Goal: Register for event/course

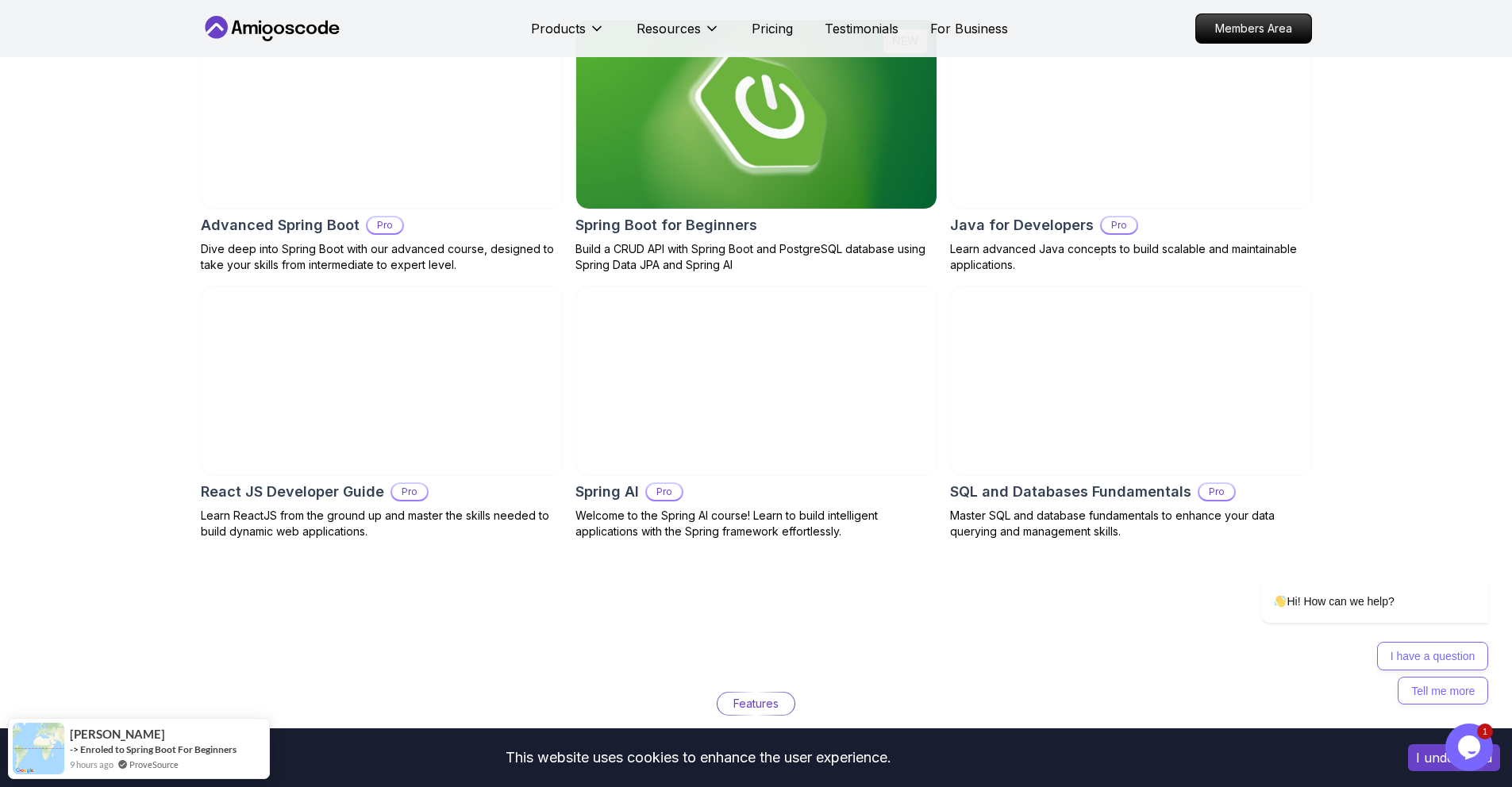
scroll to position [1754, 0]
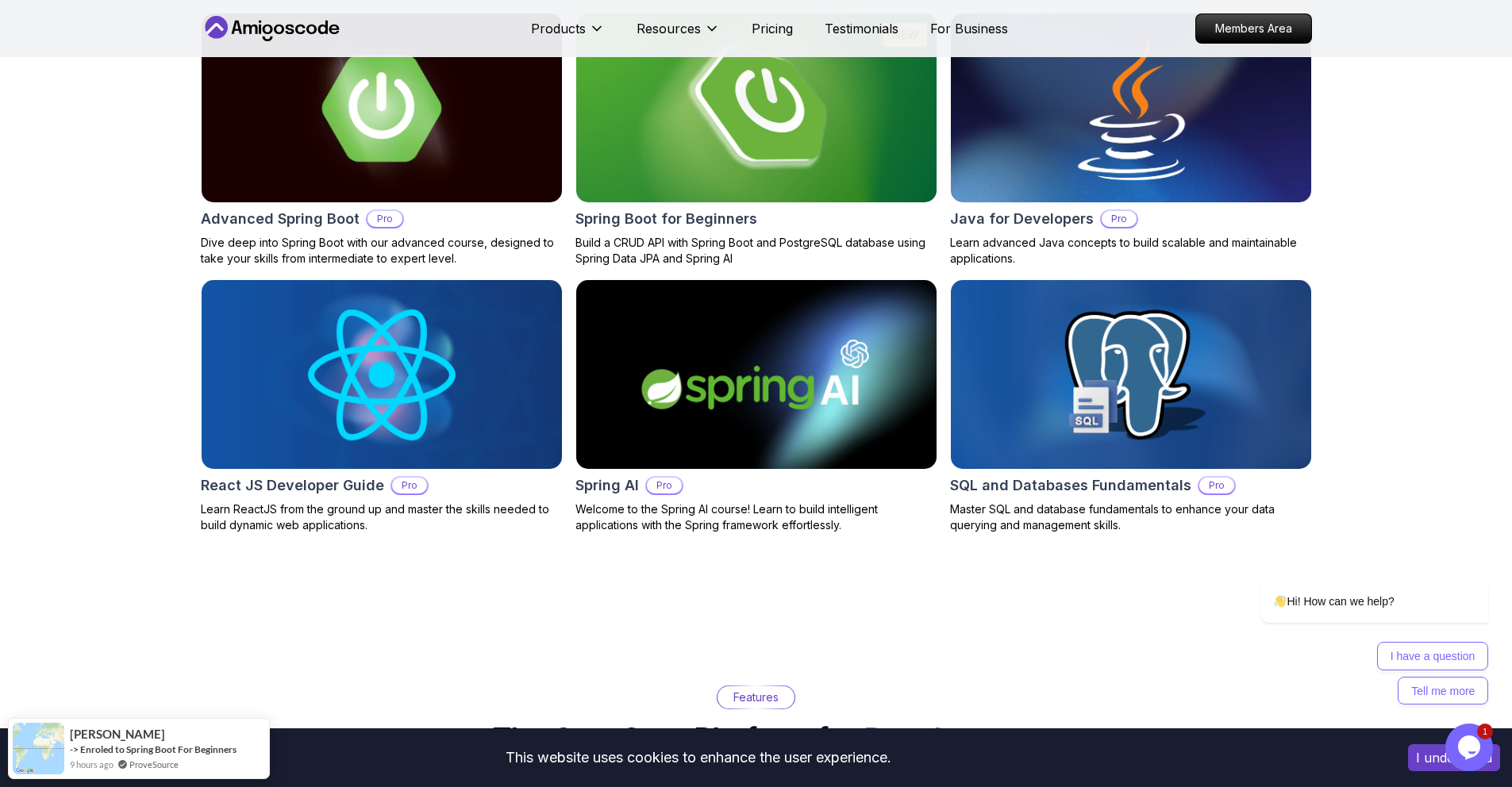
click at [713, 166] on img at bounding box center [755, 108] width 378 height 199
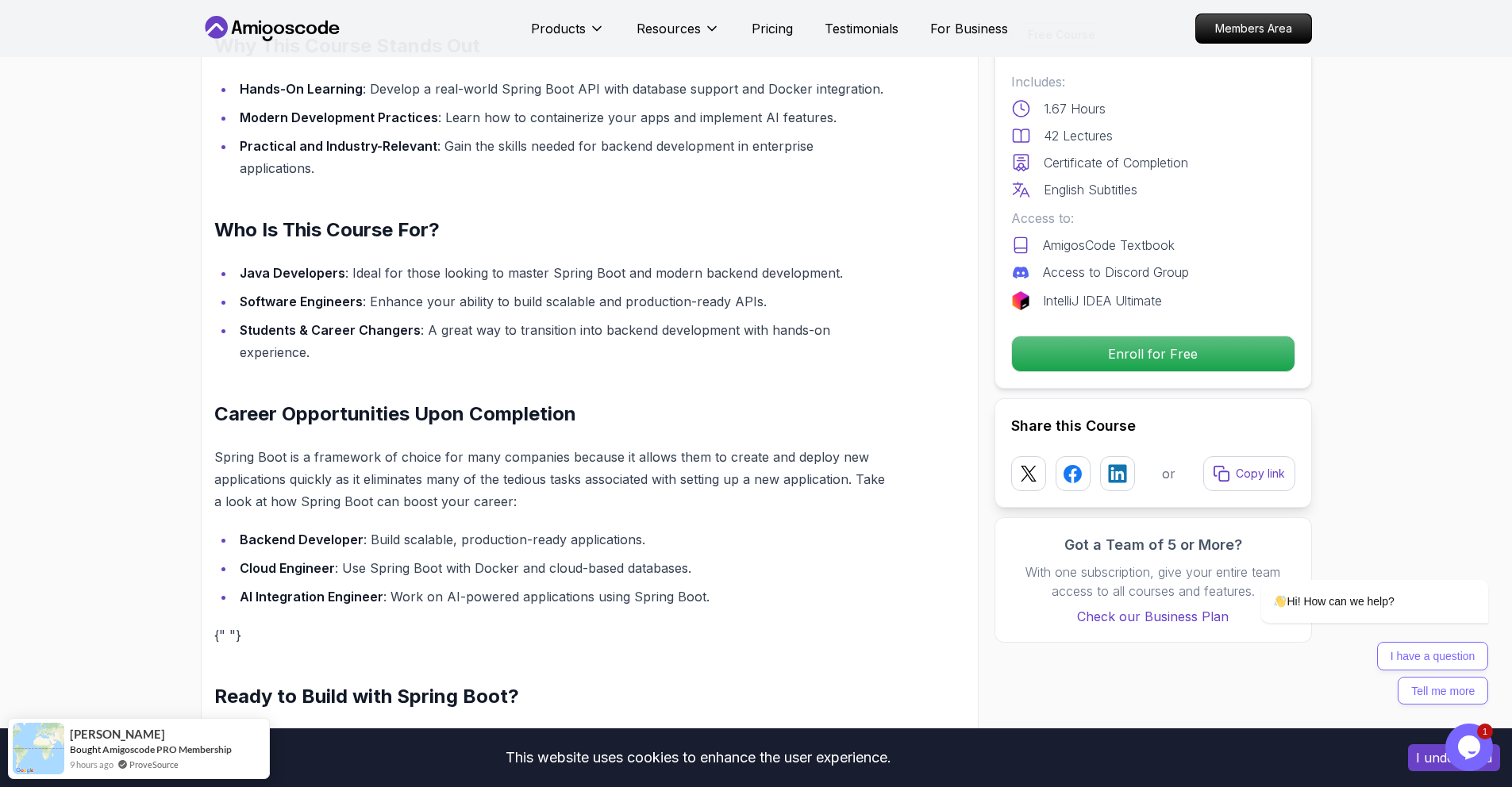
scroll to position [1309, 0]
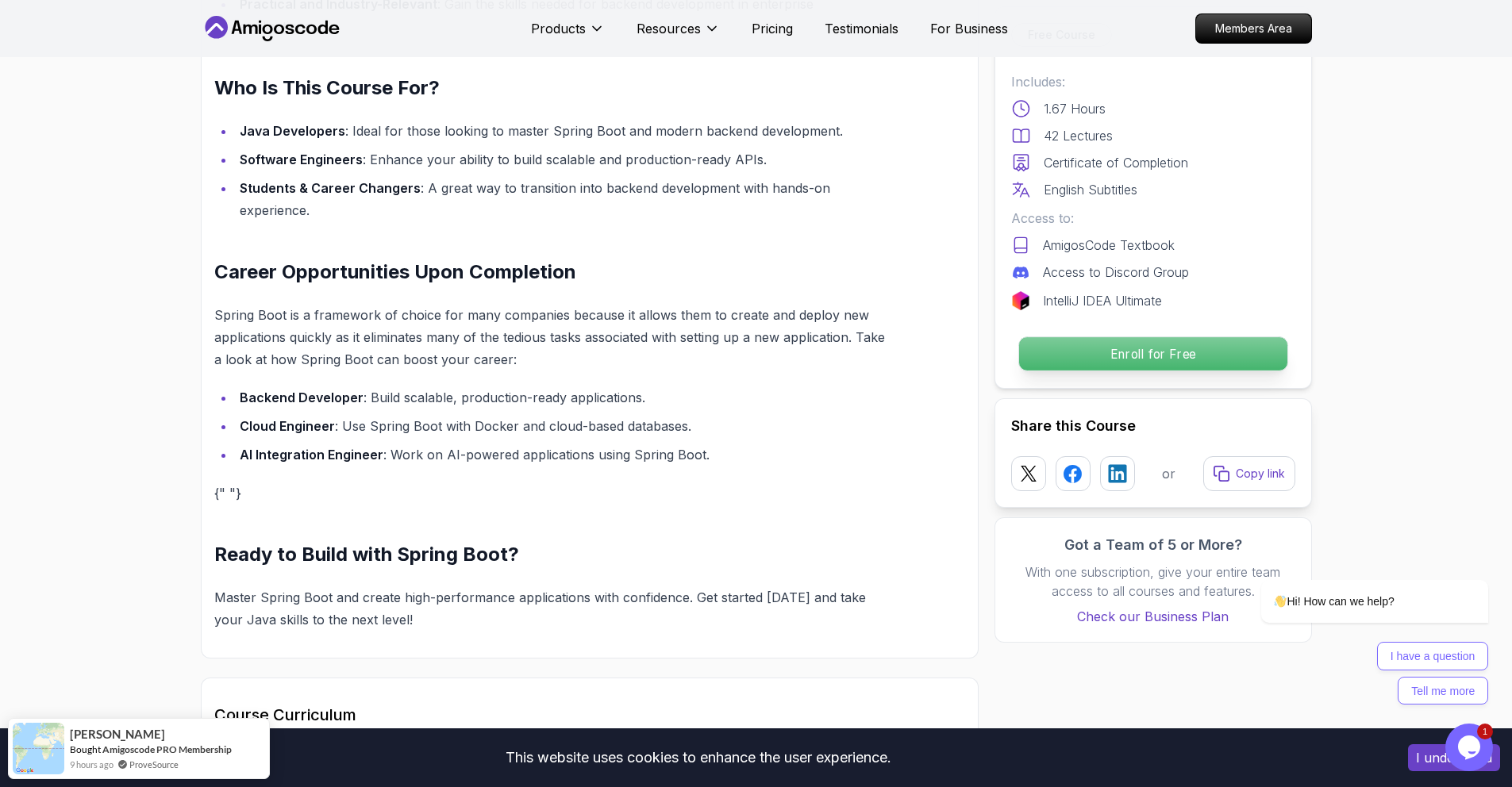
click at [1065, 358] on p "Enroll for Free" at bounding box center [1153, 353] width 268 height 33
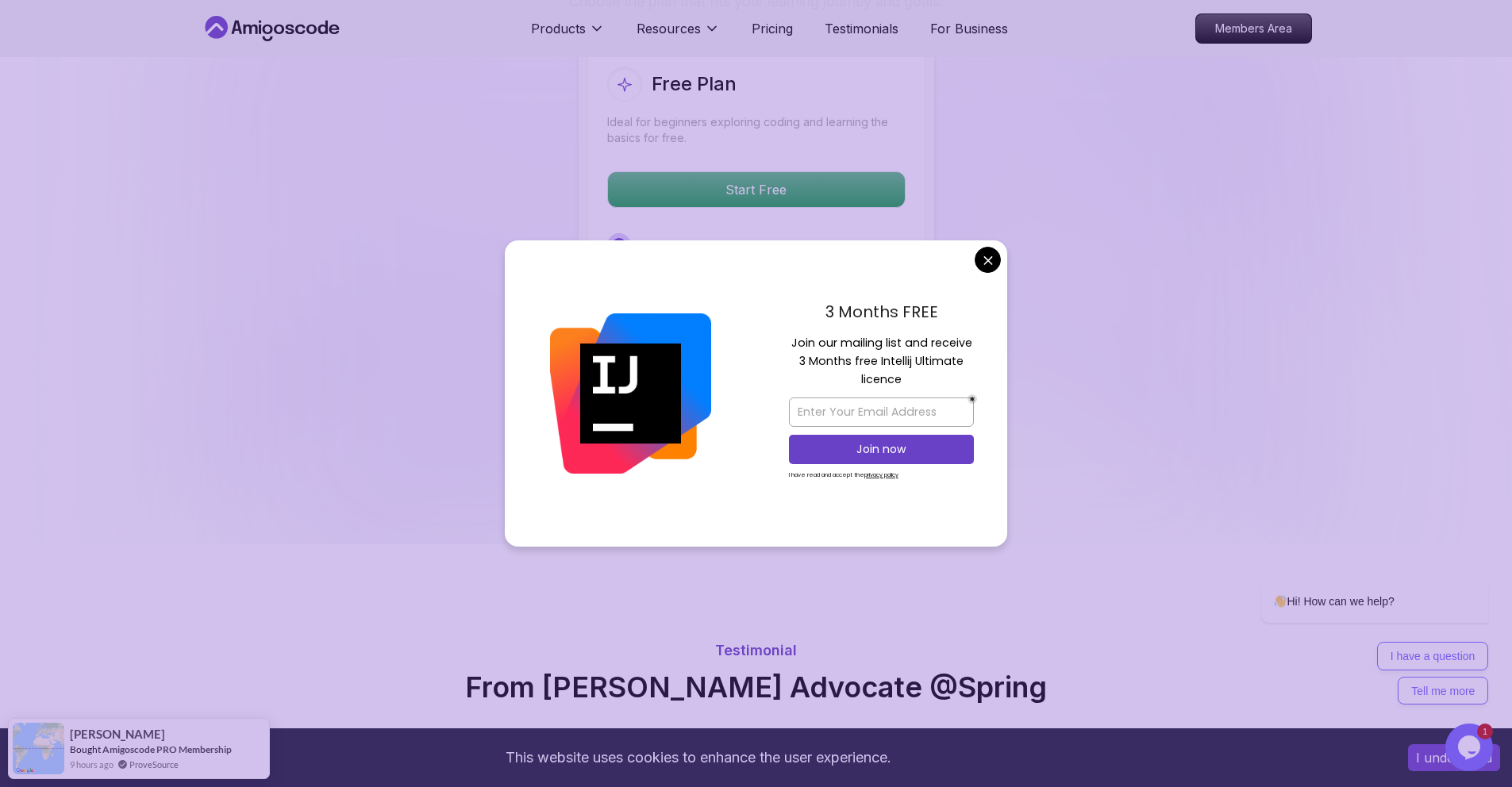
scroll to position [3346, 0]
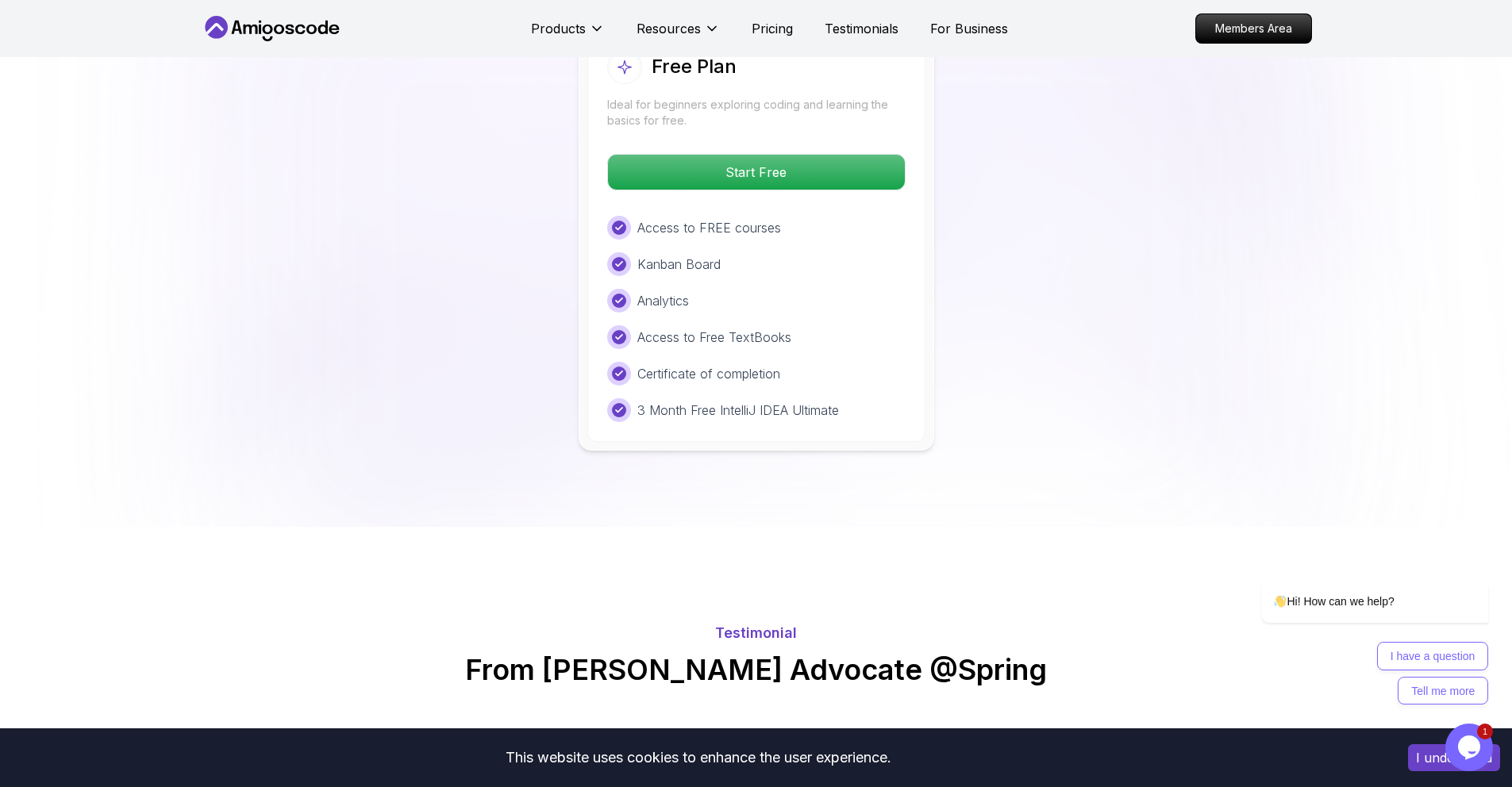
click at [989, 266] on body "This website uses cookies to enhance the user experience. I understand Products…" at bounding box center [756, 665] width 1512 height 8023
click at [834, 156] on p "Start Free" at bounding box center [756, 172] width 282 height 33
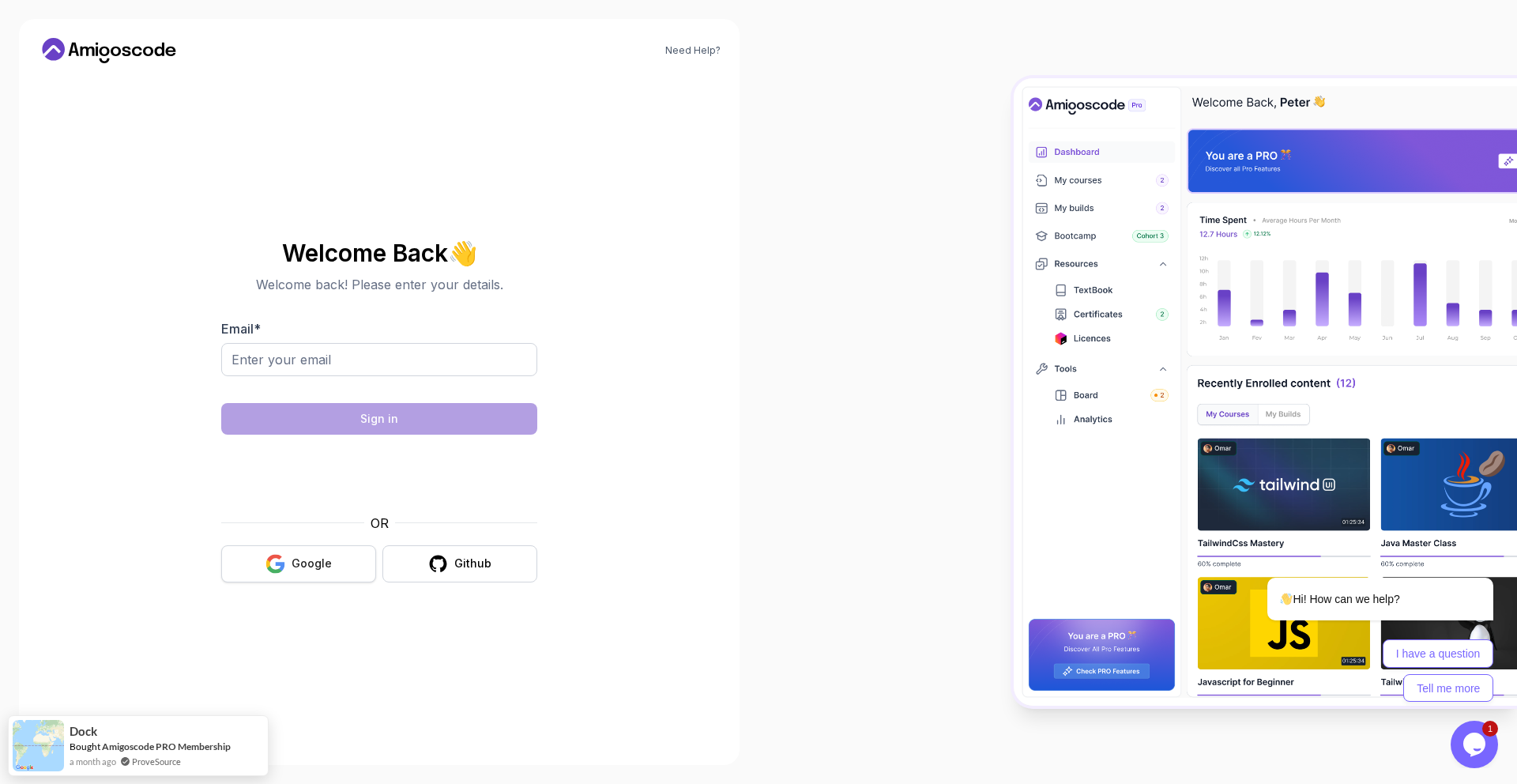
click at [263, 560] on button "Google" at bounding box center [298, 563] width 155 height 37
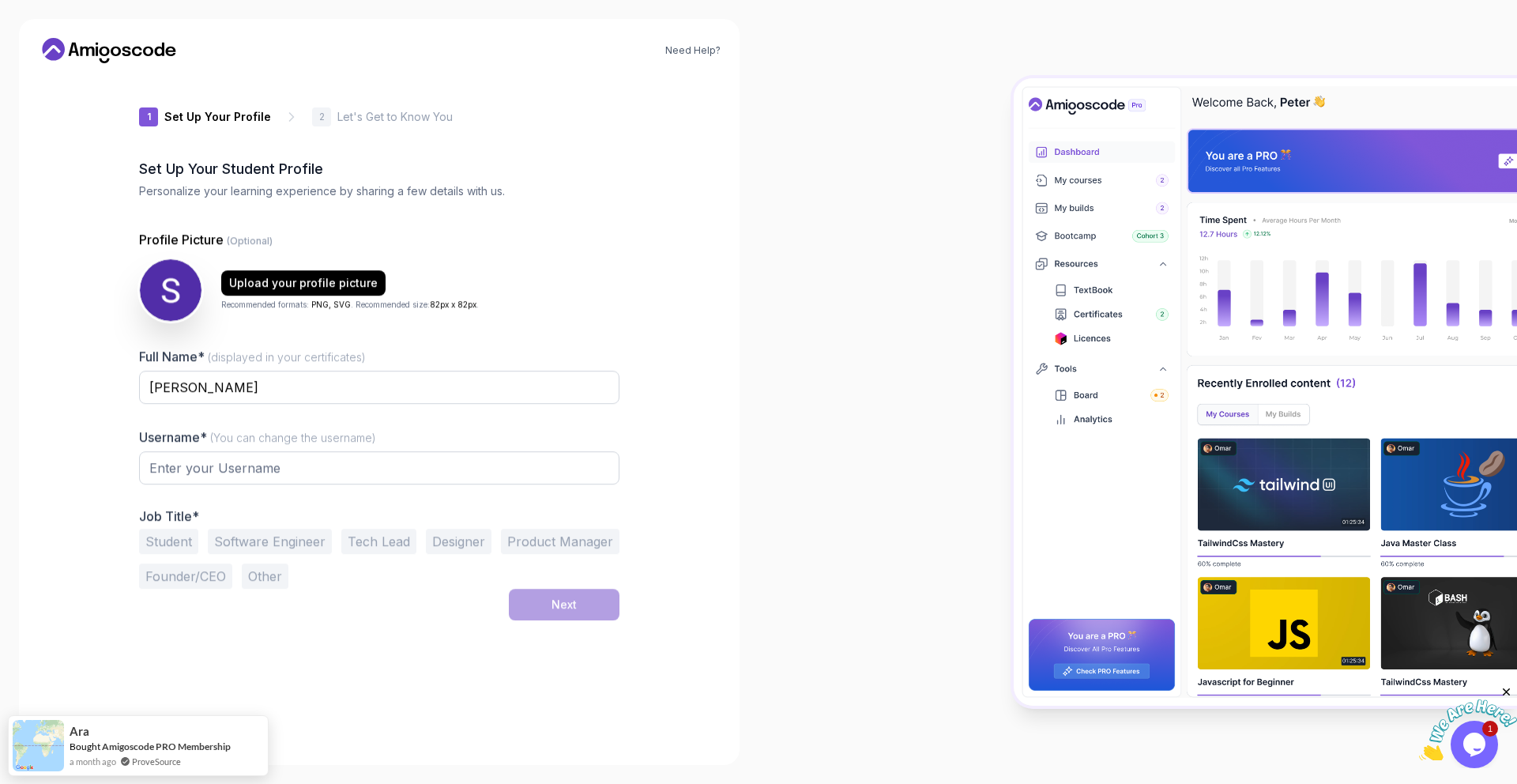
type input "proudowl133a9"
click at [229, 545] on button "Software Engineer" at bounding box center [270, 542] width 124 height 26
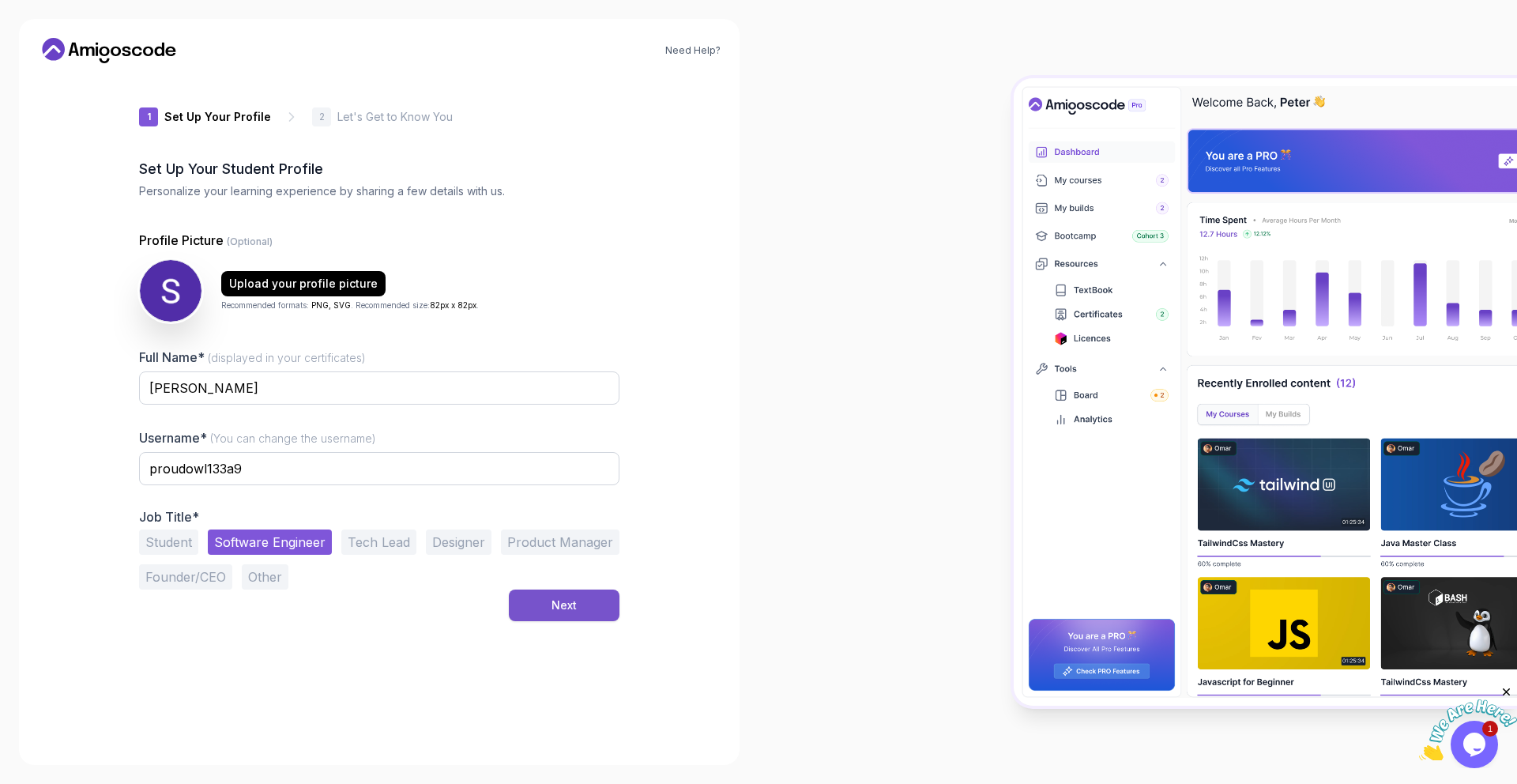
click at [540, 611] on button "Next" at bounding box center [564, 605] width 110 height 31
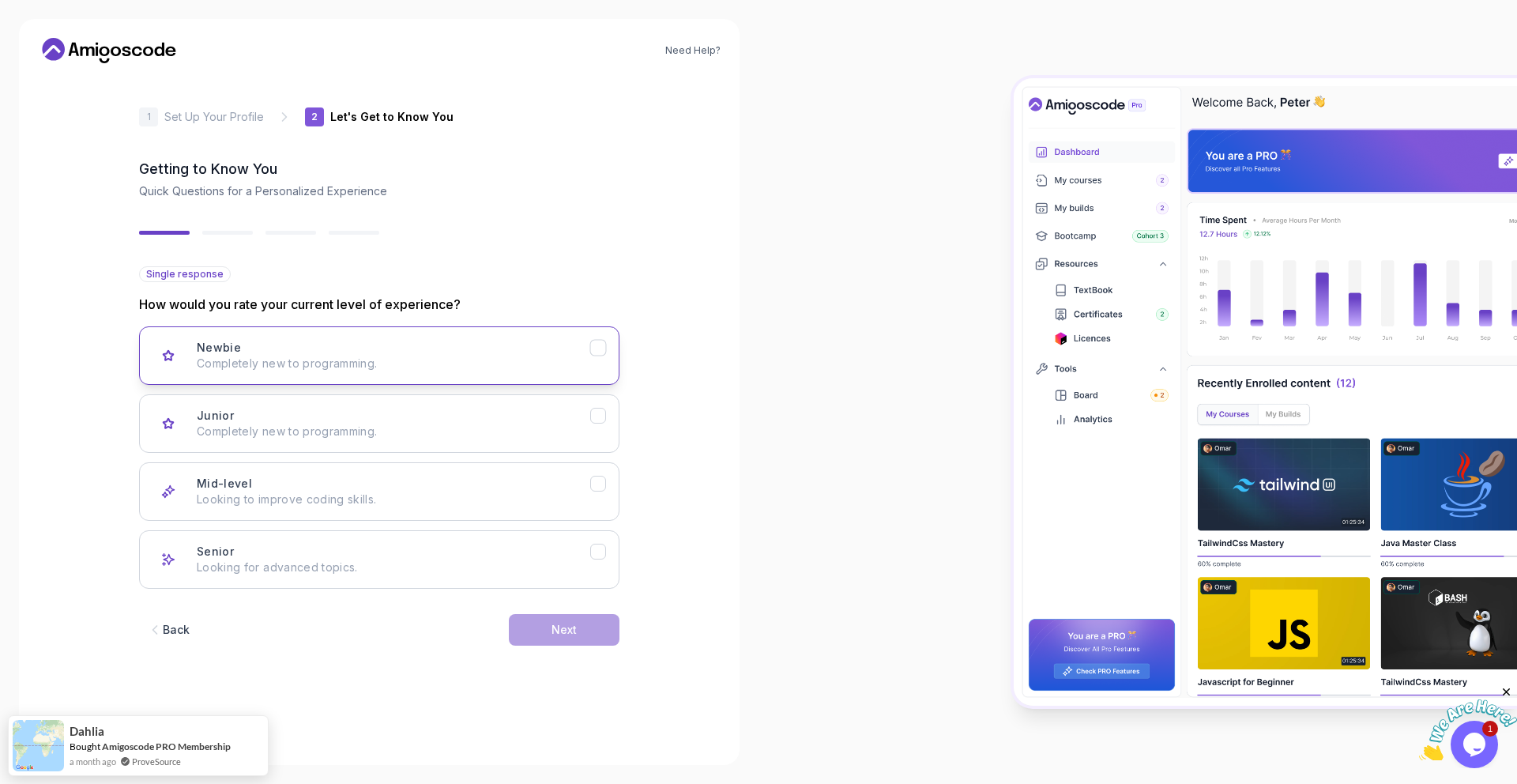
click at [561, 355] on p "Completely new to programming." at bounding box center [393, 363] width 393 height 16
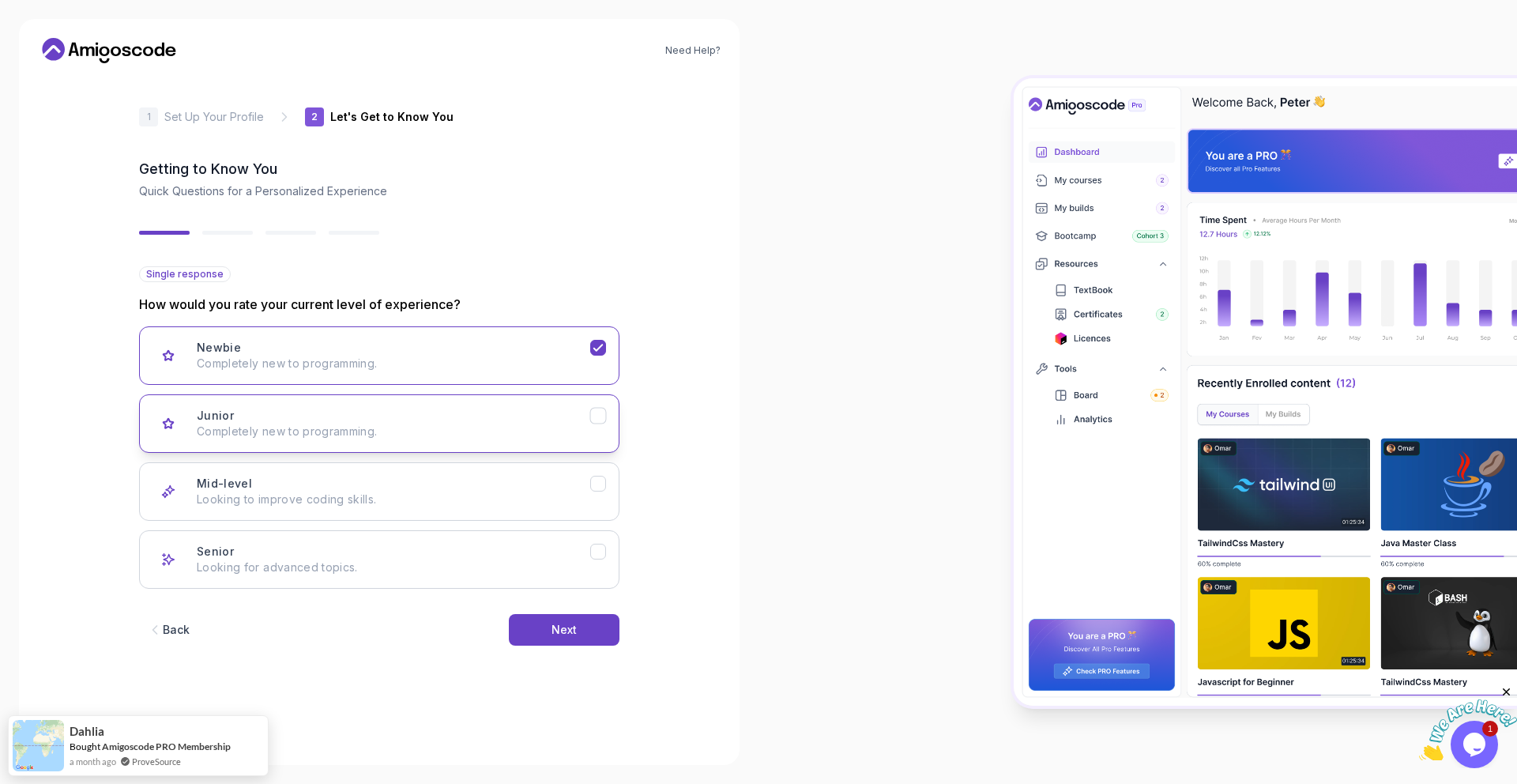
click at [601, 412] on icon "Junior" at bounding box center [598, 415] width 9 height 7
click at [601, 373] on button "Newbie Completely new to programming." at bounding box center [379, 355] width 481 height 59
click at [599, 426] on button "Junior Completely new to programming." at bounding box center [379, 423] width 481 height 59
click at [576, 623] on div "Next" at bounding box center [564, 629] width 26 height 16
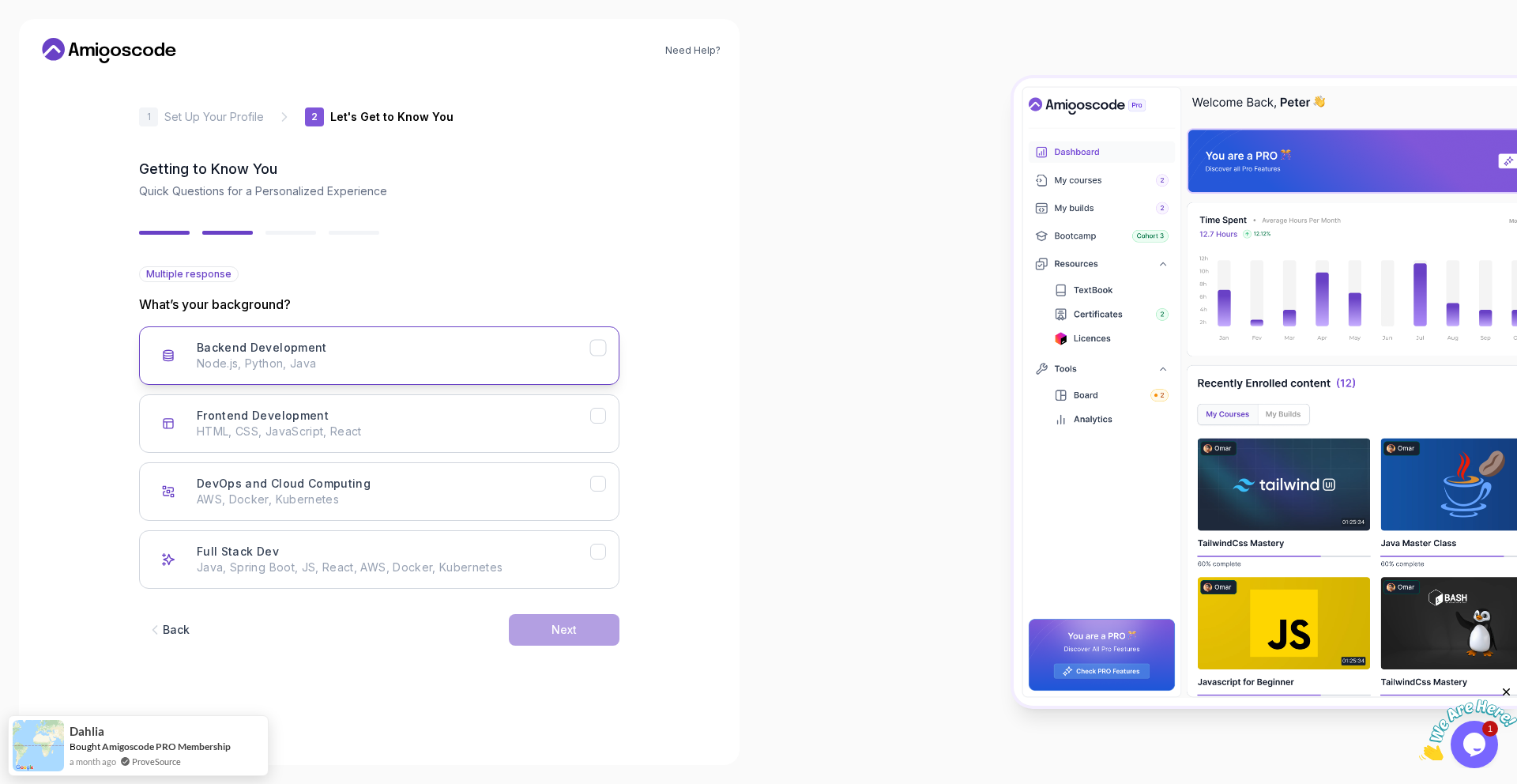
click at [606, 350] on button "Backend Development Node.js, Python, Java" at bounding box center [379, 355] width 481 height 59
click at [552, 622] on div "Next" at bounding box center [564, 629] width 26 height 16
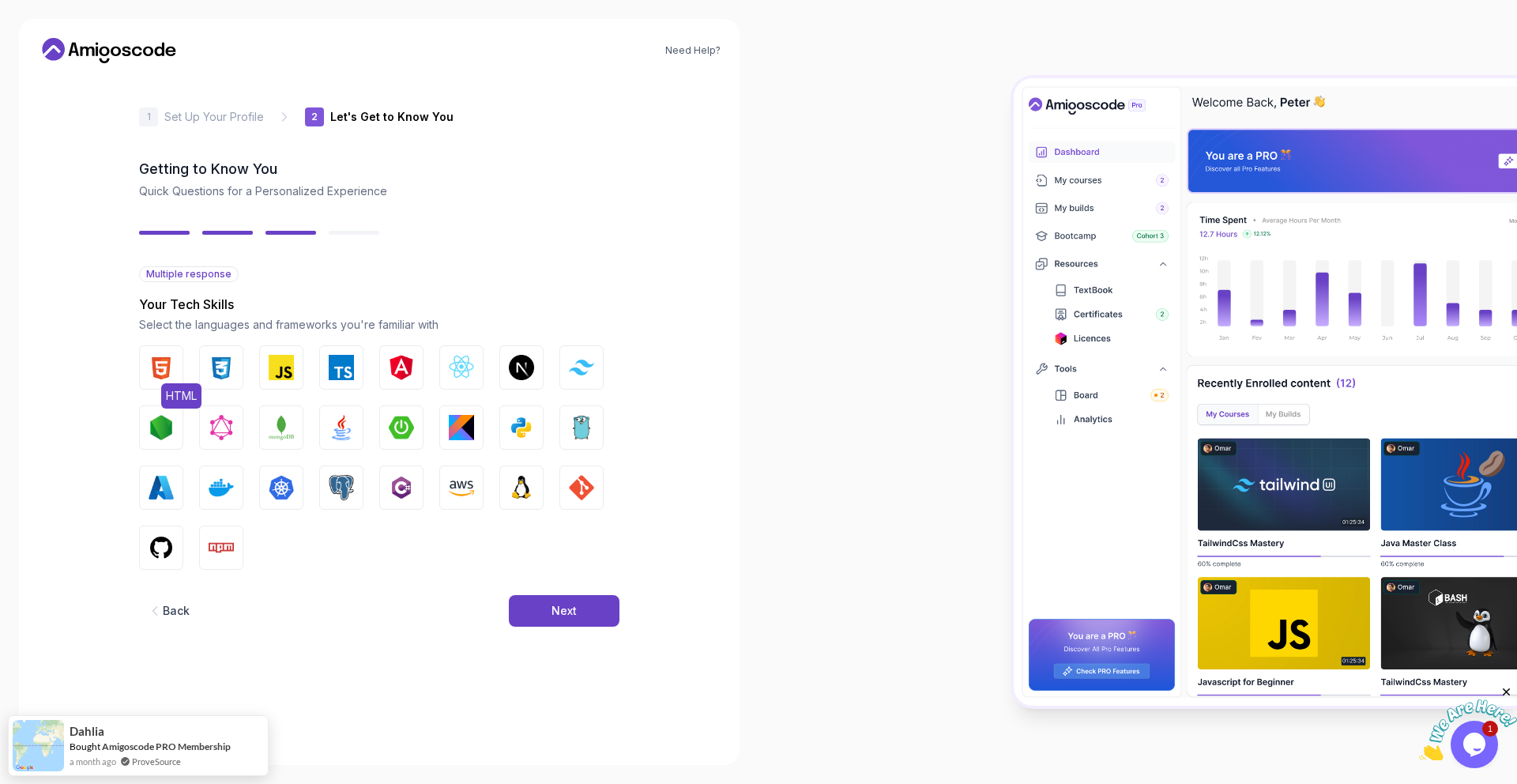
click at [178, 368] on button "HTML" at bounding box center [162, 368] width 45 height 45
click at [225, 366] on img "button" at bounding box center [221, 367] width 26 height 26
click at [406, 422] on img "button" at bounding box center [401, 427] width 26 height 26
click at [336, 428] on img "button" at bounding box center [341, 427] width 26 height 26
click at [566, 477] on button "GIT" at bounding box center [581, 487] width 45 height 45
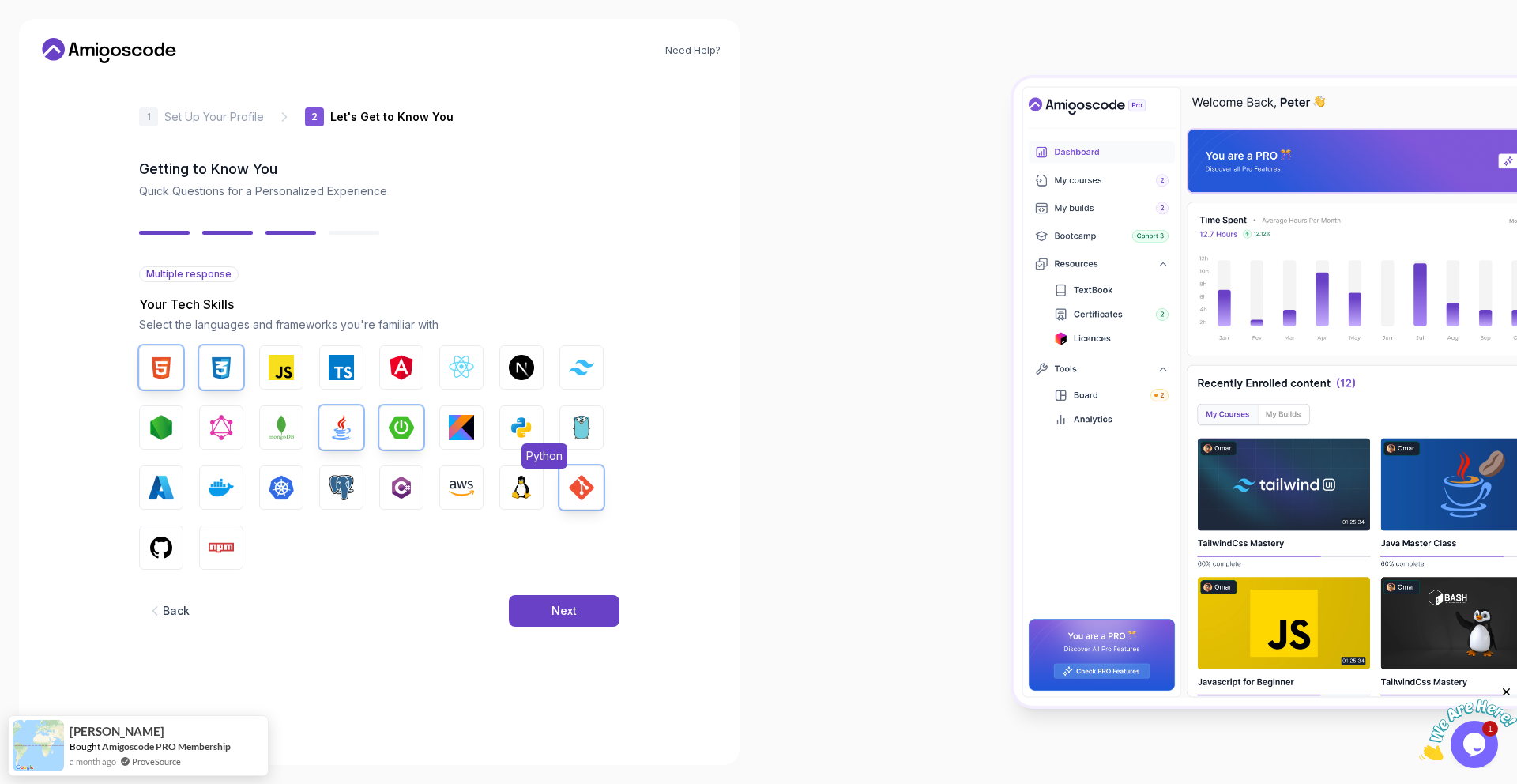
click at [520, 430] on img "button" at bounding box center [521, 427] width 26 height 26
click at [162, 567] on span "GitHub" at bounding box center [183, 575] width 45 height 26
click at [569, 615] on div "Next" at bounding box center [564, 610] width 26 height 16
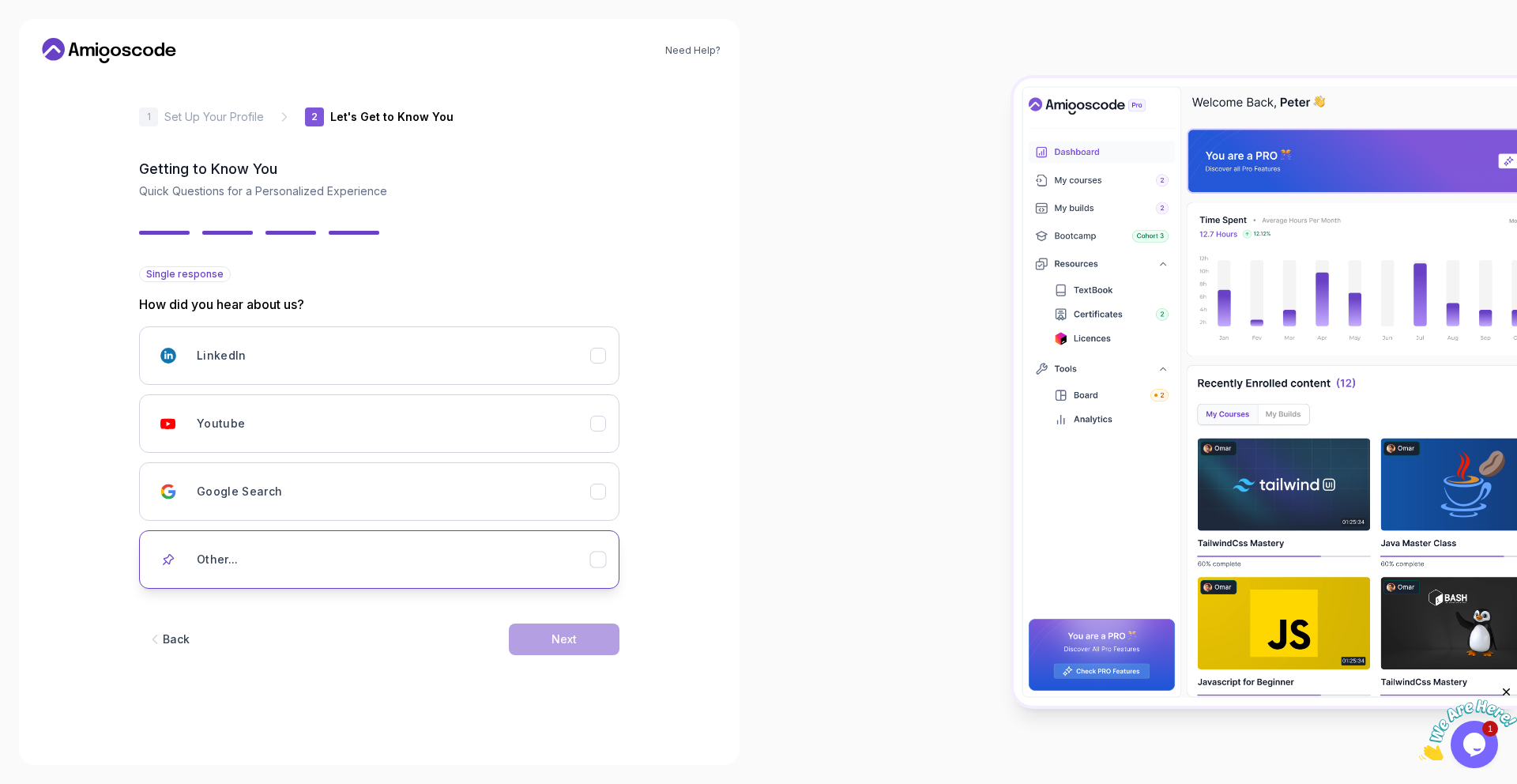
click at [579, 580] on button "Other..." at bounding box center [379, 559] width 481 height 59
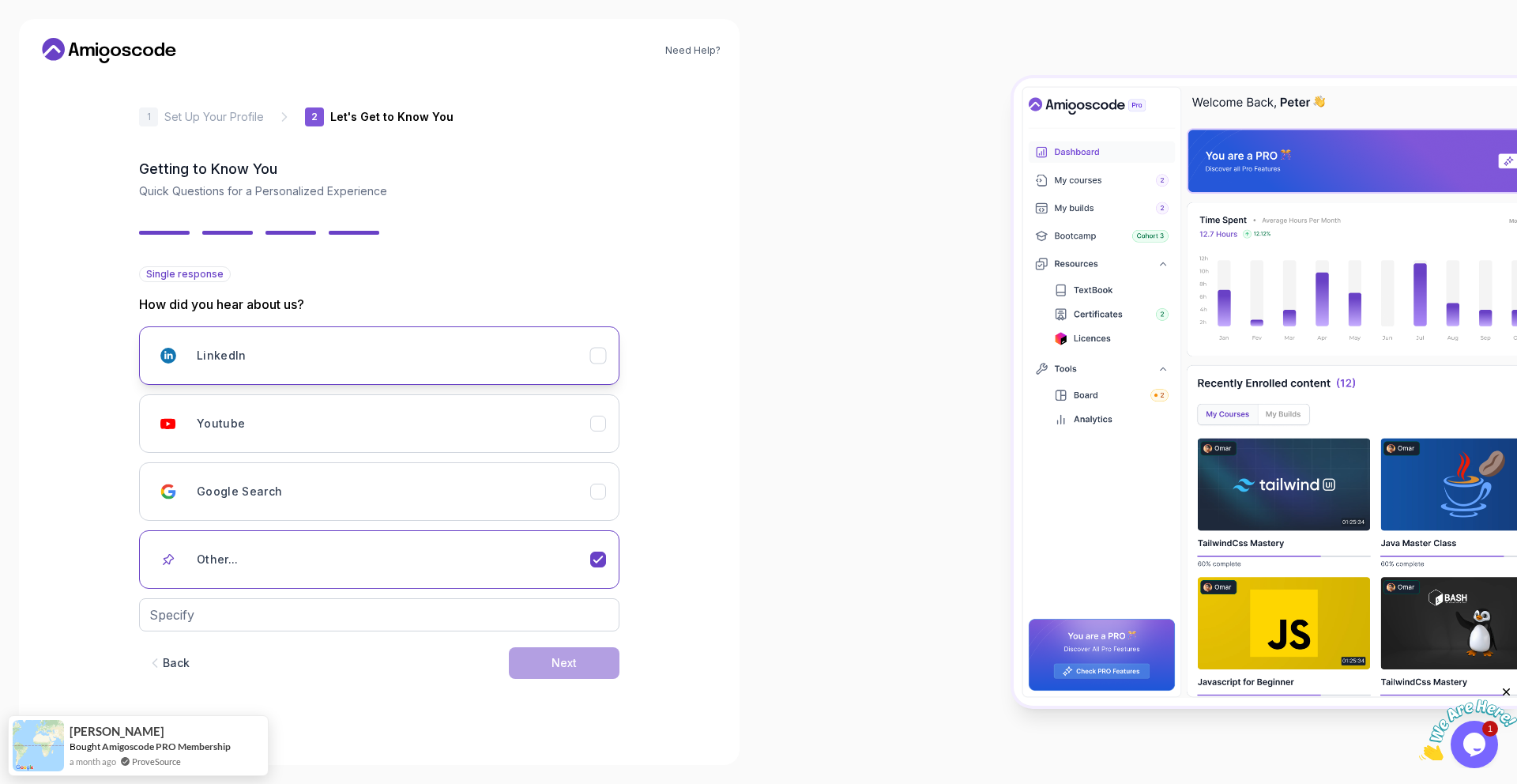
click at [585, 380] on button "LinkedIn" at bounding box center [379, 355] width 481 height 59
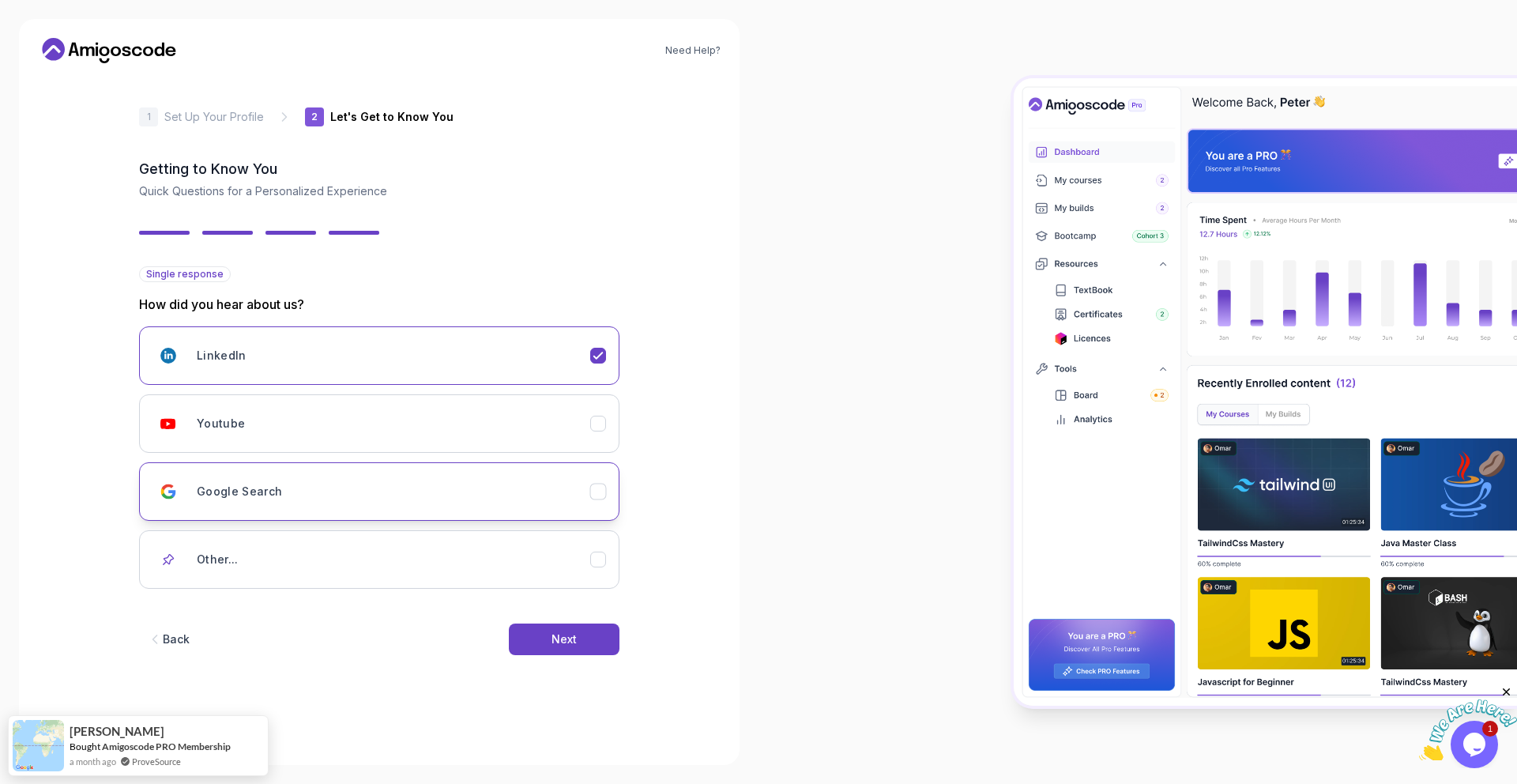
click at [568, 491] on div "Google Search" at bounding box center [393, 491] width 393 height 31
click at [578, 647] on button "Next" at bounding box center [564, 639] width 110 height 31
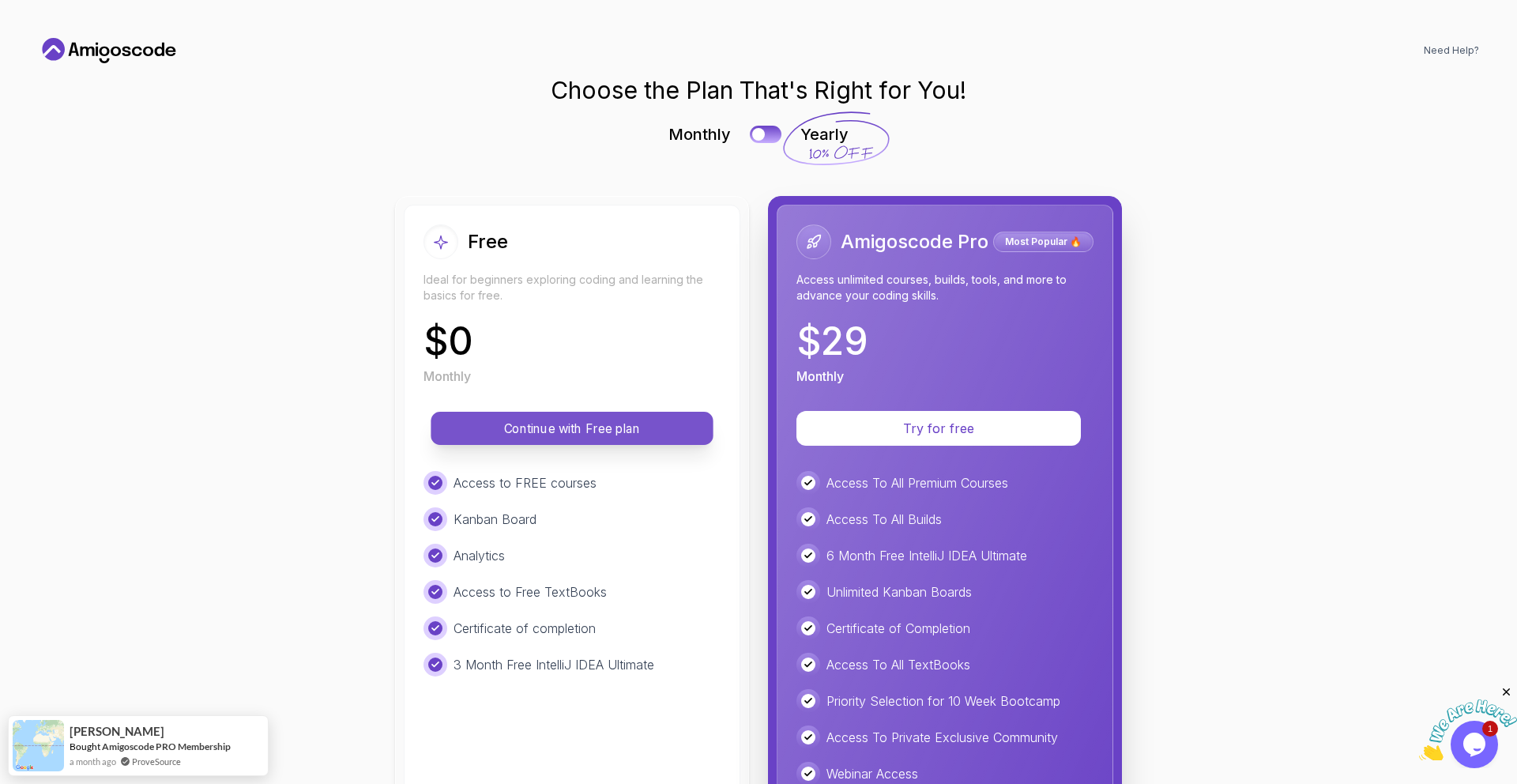
click at [644, 420] on p "Continue with Free plan" at bounding box center [571, 429] width 247 height 18
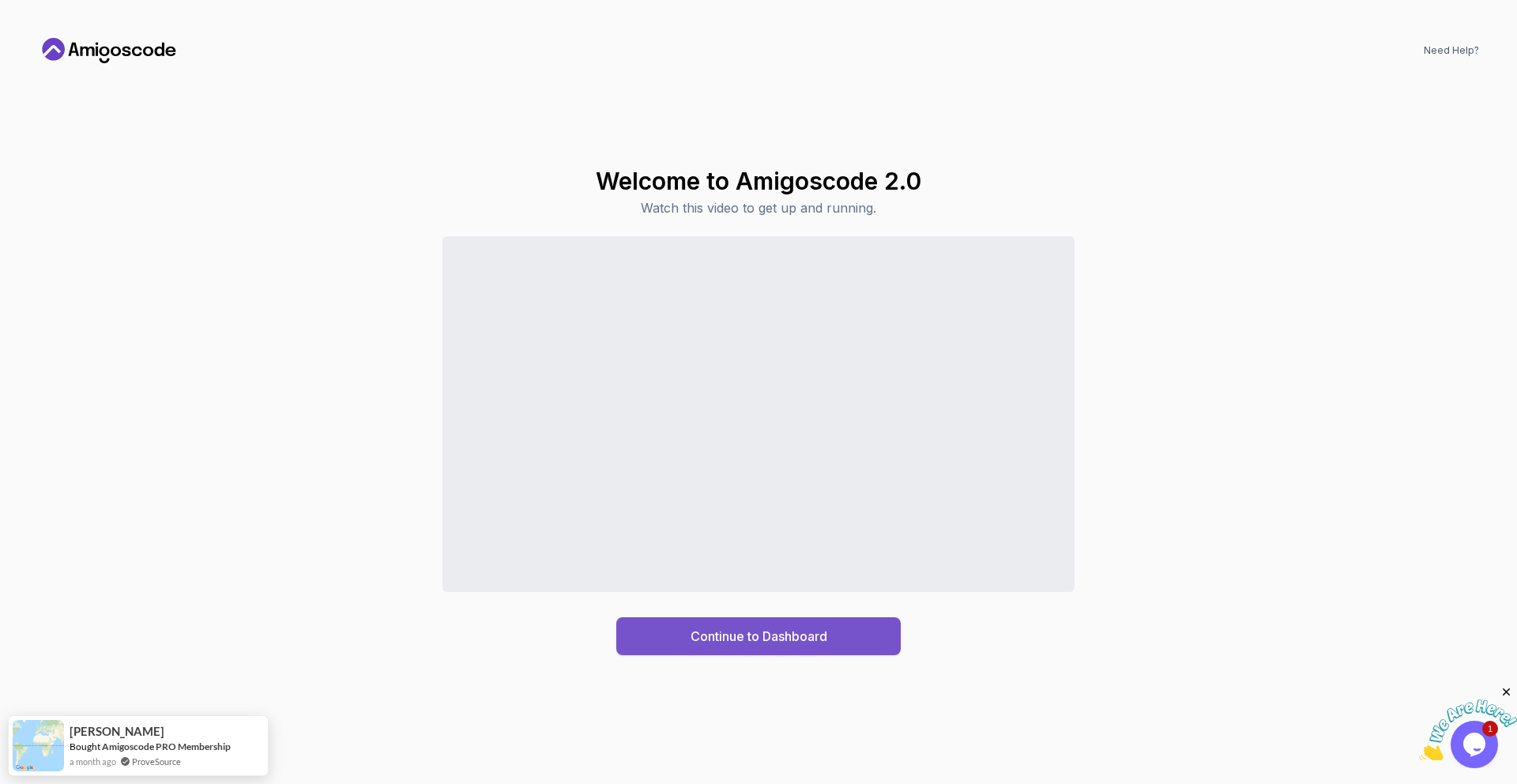
click at [822, 631] on div "Continue to Dashboard" at bounding box center [759, 636] width 137 height 19
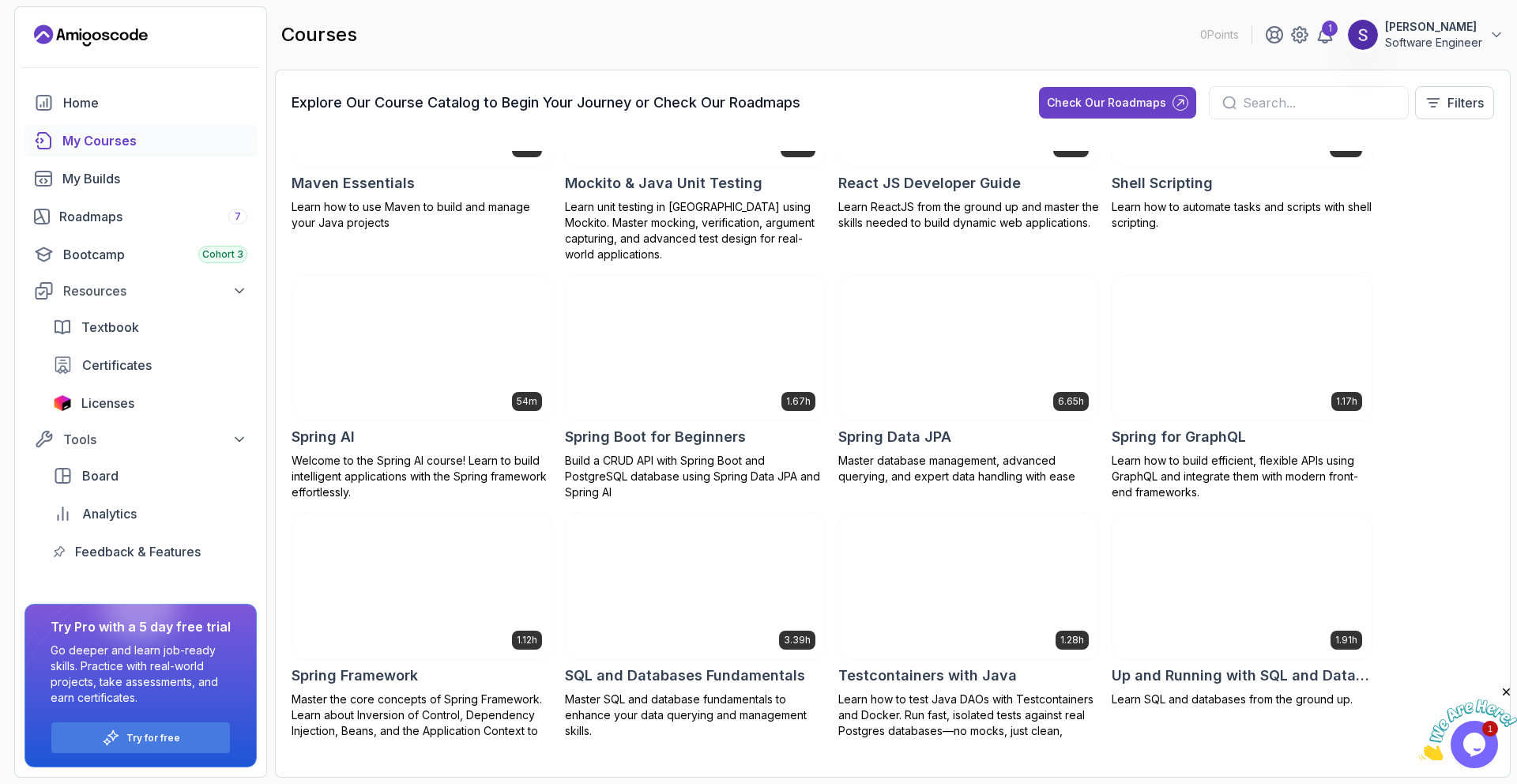
scroll to position [2069, 0]
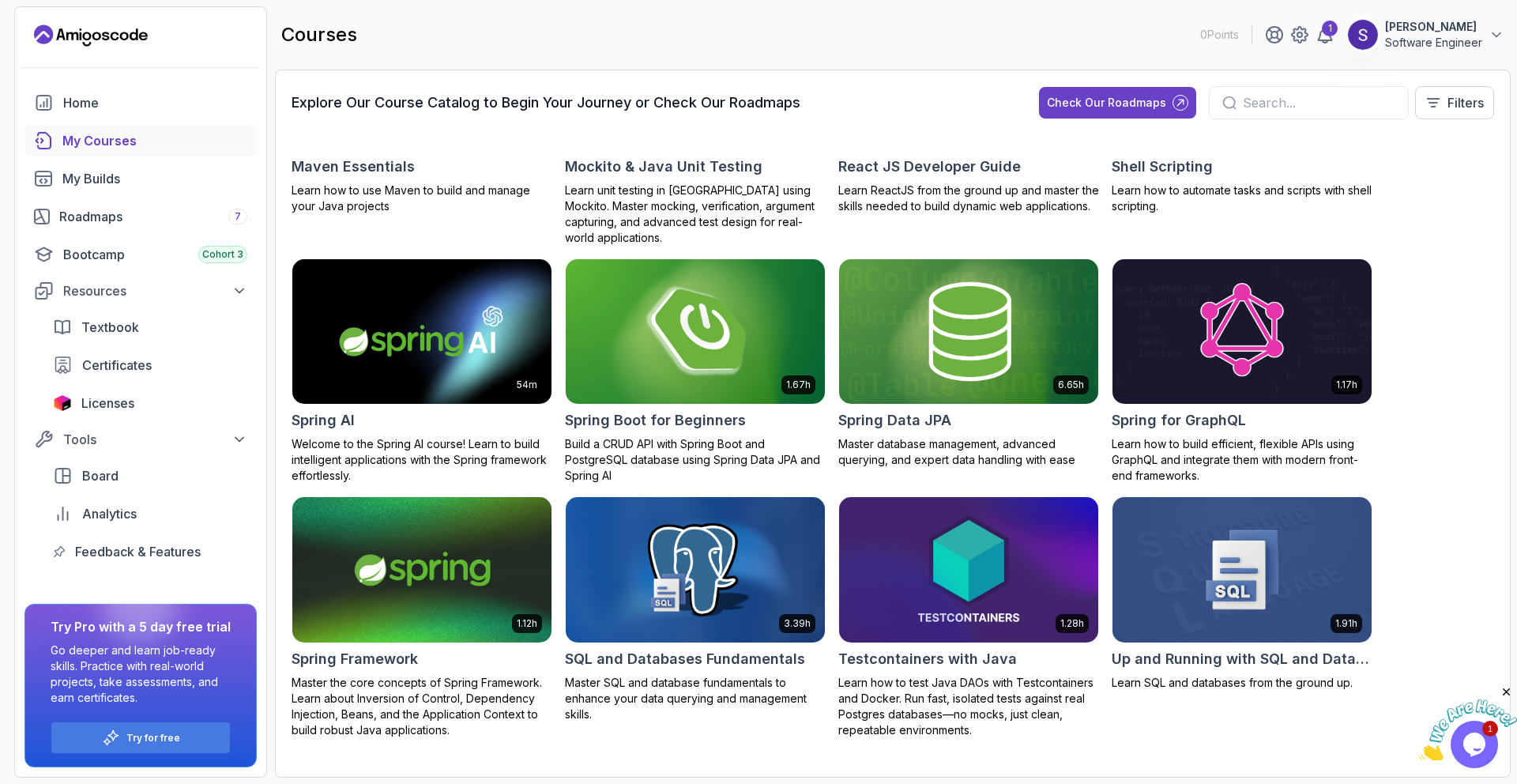
click at [703, 409] on h2 "Spring Boot for Beginners" at bounding box center [655, 420] width 181 height 22
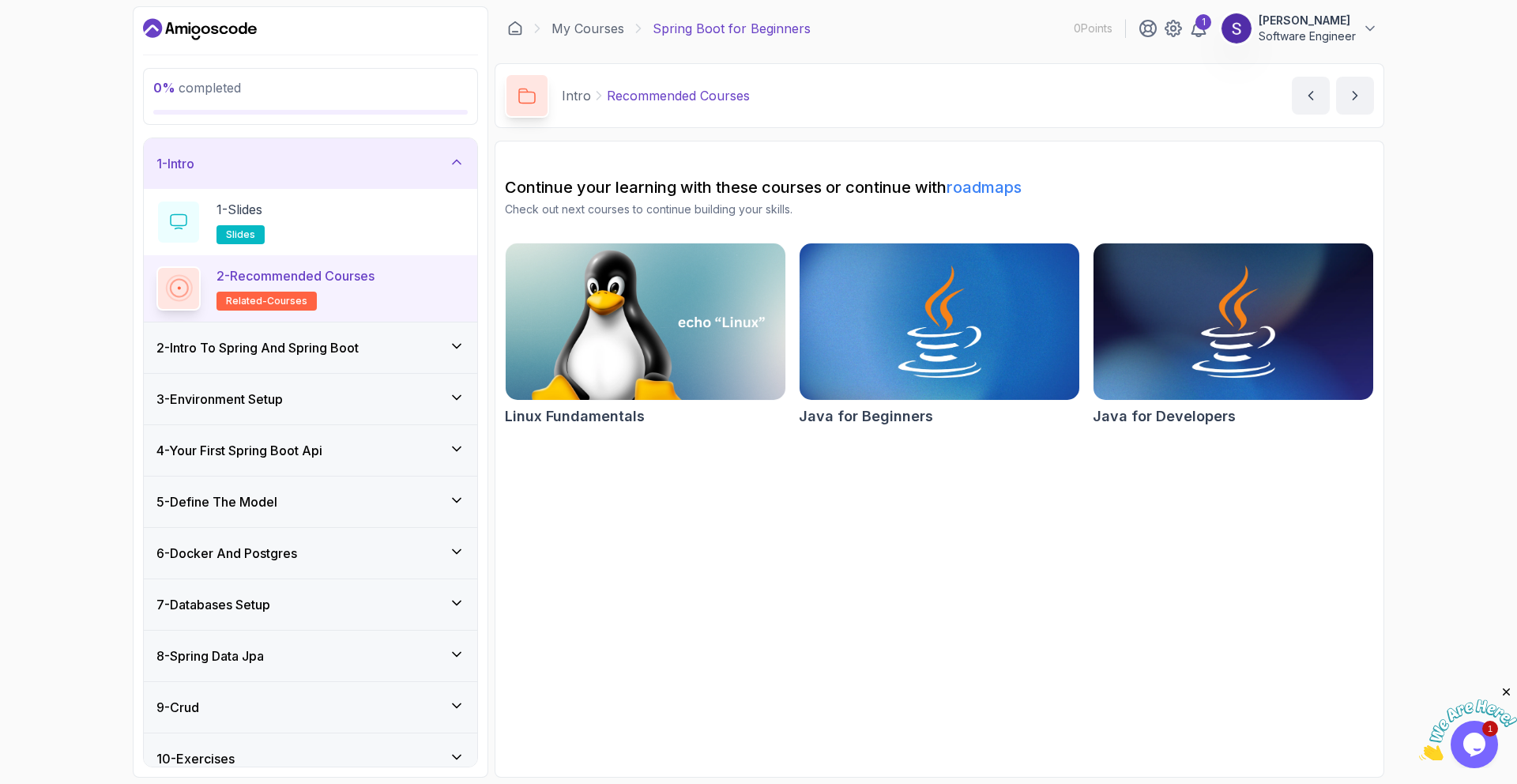
click at [381, 345] on div "2 - Intro To Spring And Spring Boot" at bounding box center [311, 347] width 308 height 19
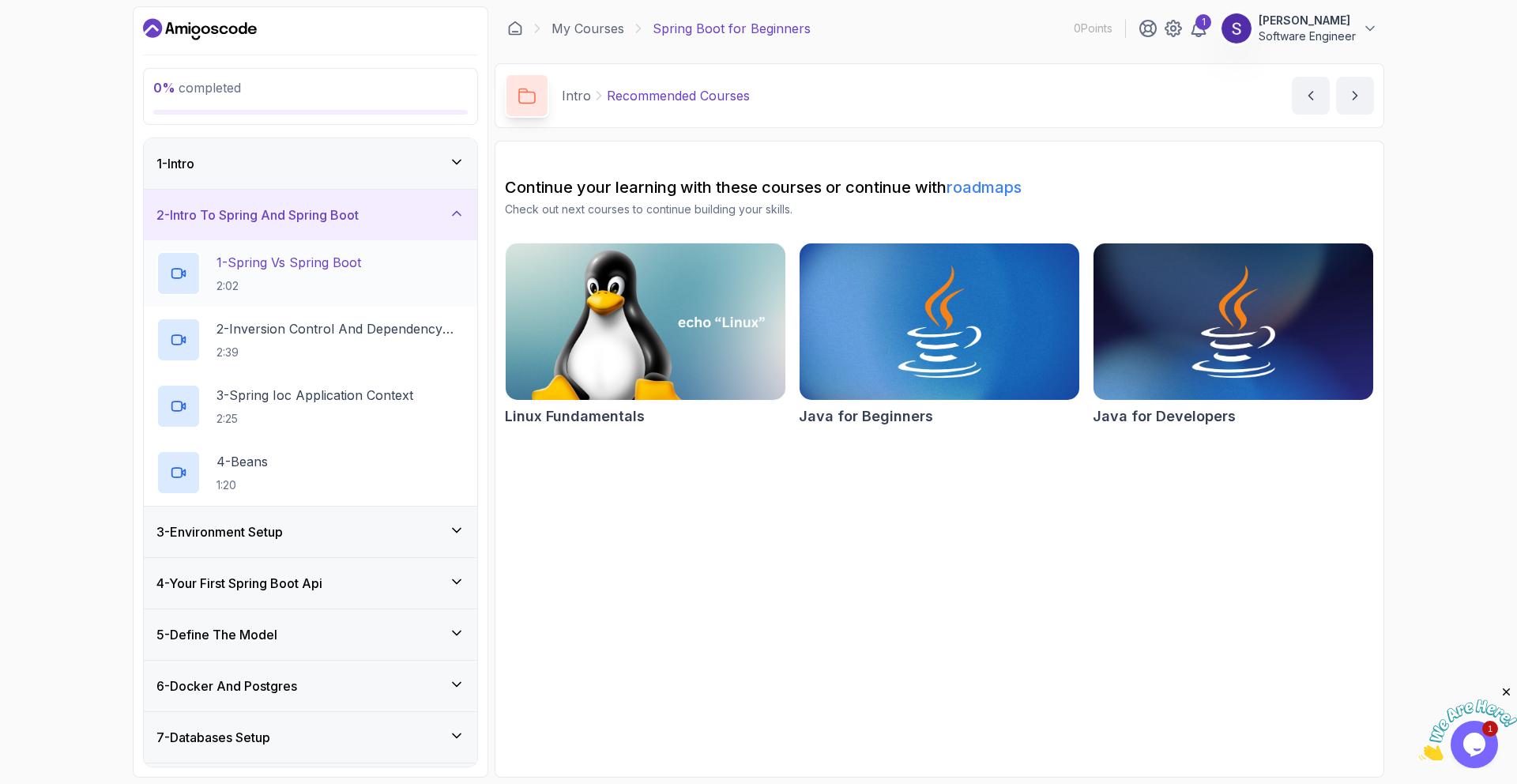
click at [391, 270] on div "1 - Spring Vs Spring Boot 2:02" at bounding box center [311, 274] width 308 height 45
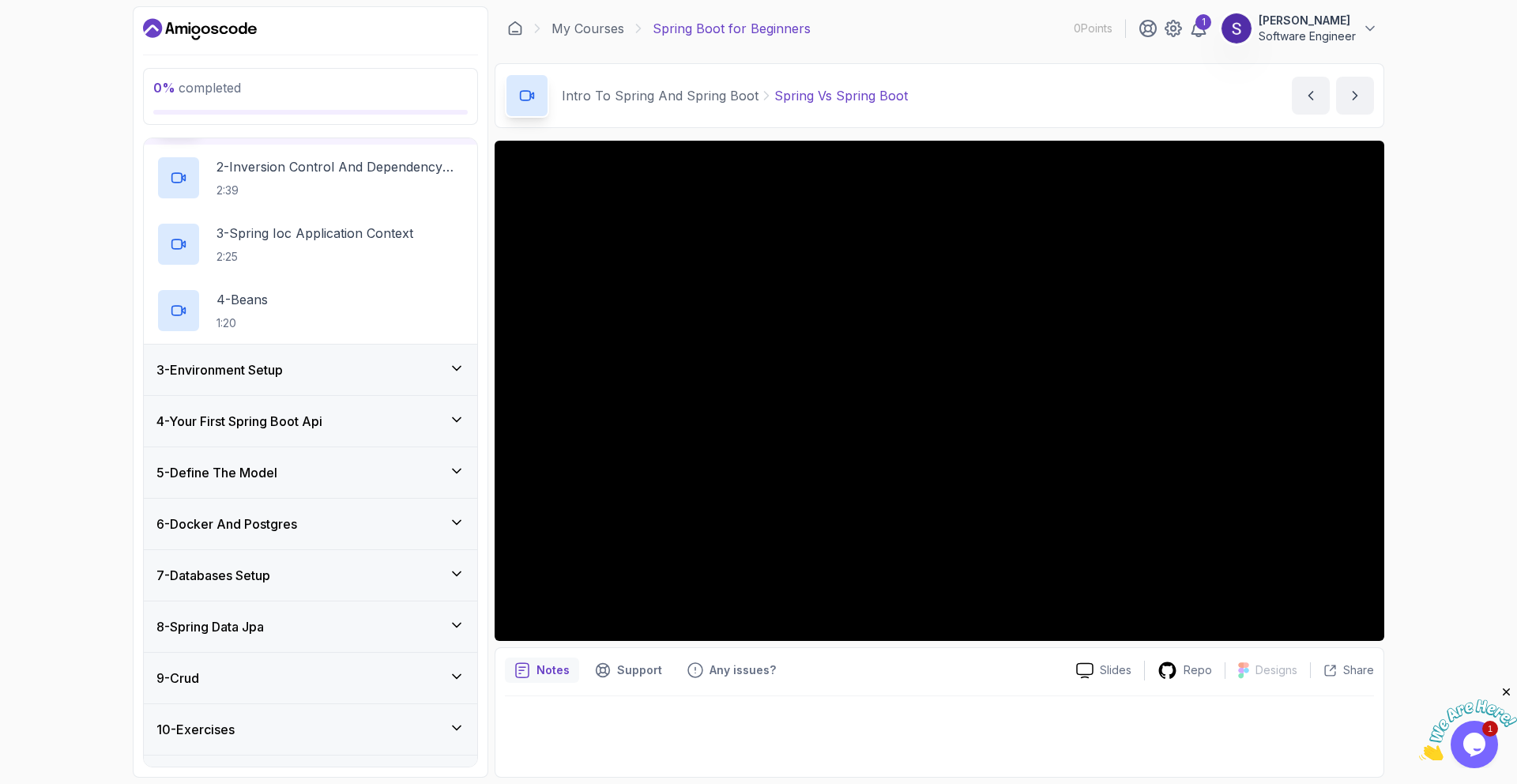
scroll to position [165, 0]
click at [369, 504] on div "6 - Docker And Postgres" at bounding box center [310, 520] width 333 height 50
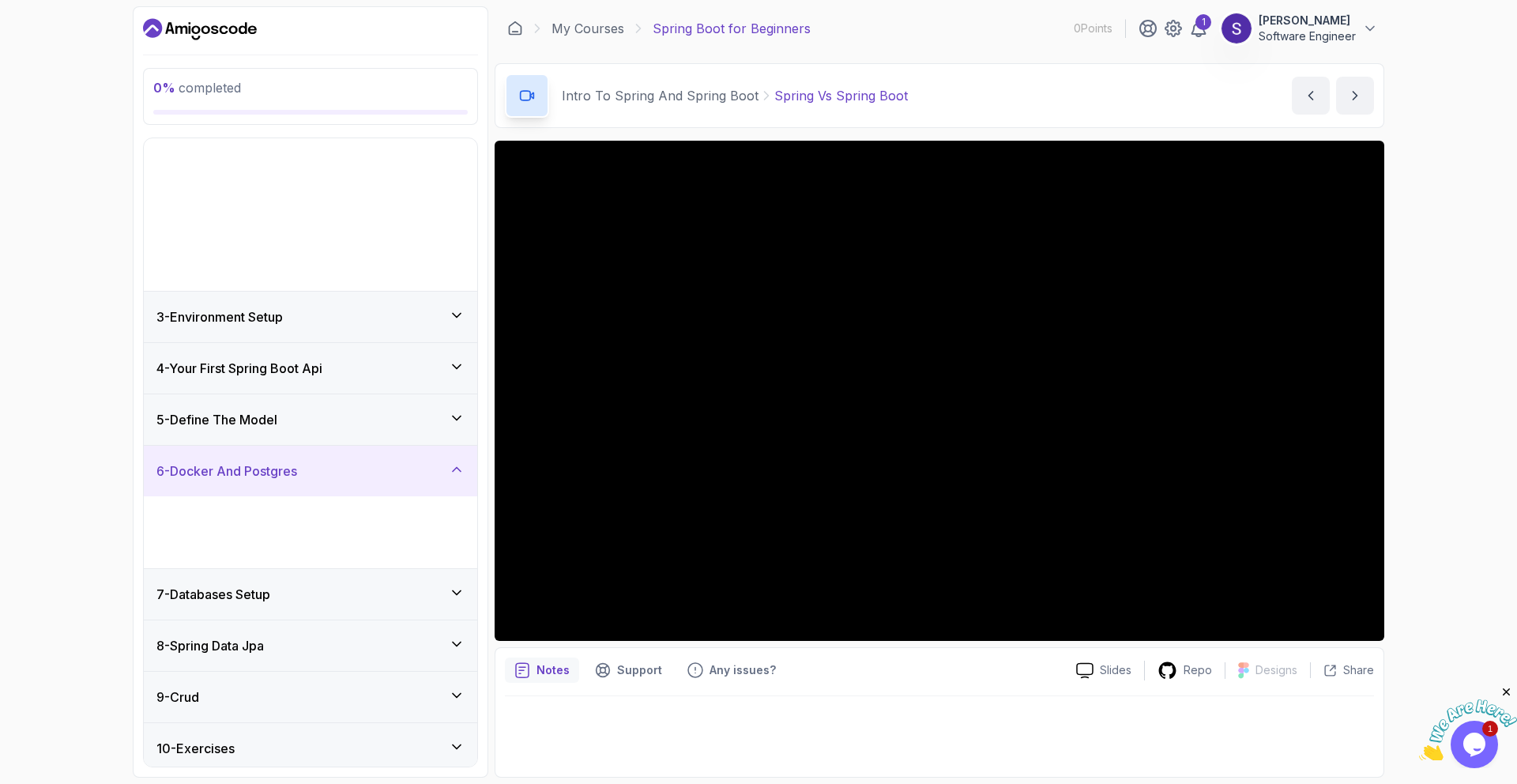
scroll to position [0, 0]
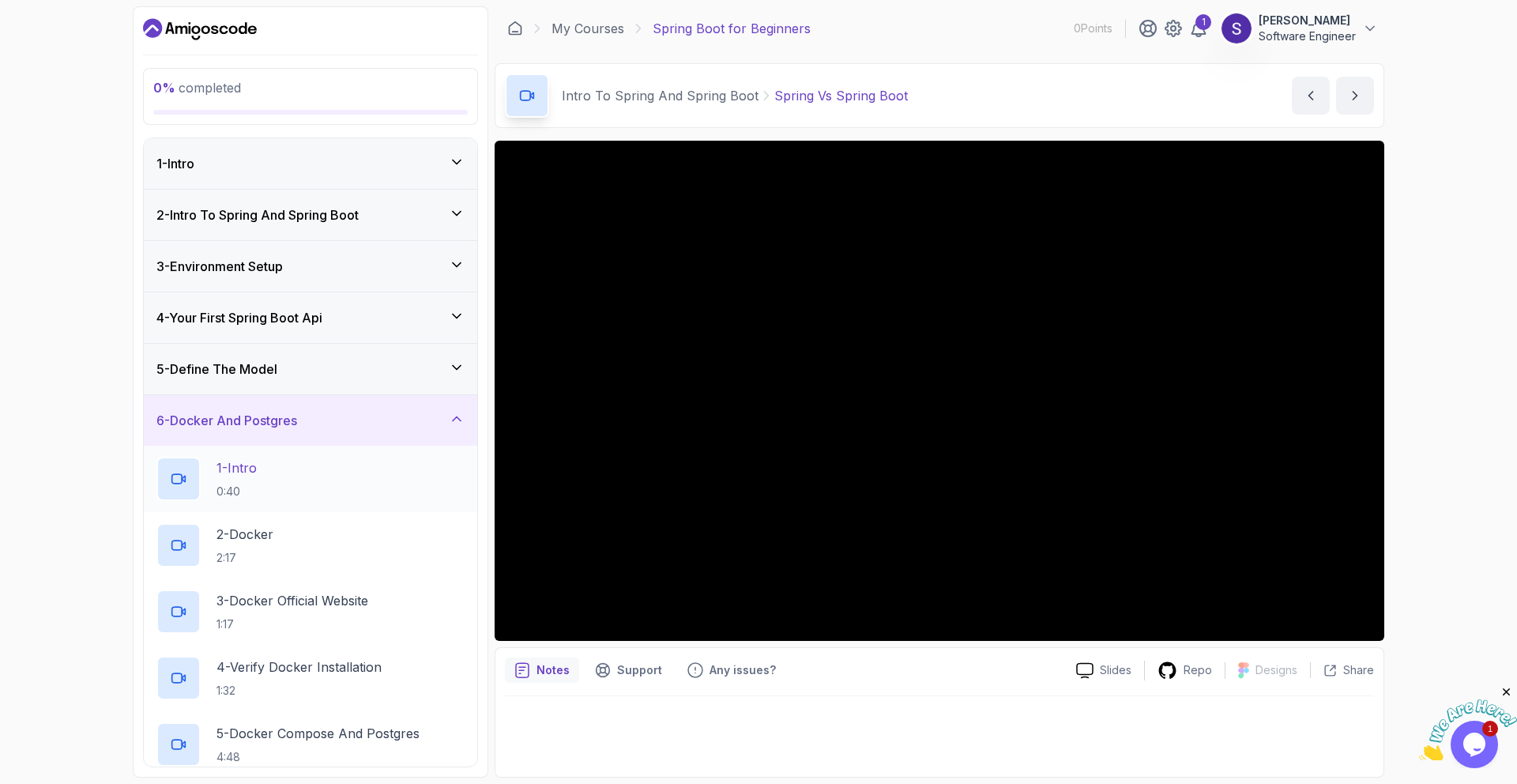
click at [338, 483] on div "1 - Intro 0:40" at bounding box center [311, 479] width 308 height 45
click at [378, 349] on div "5 - Define The Model" at bounding box center [310, 369] width 333 height 50
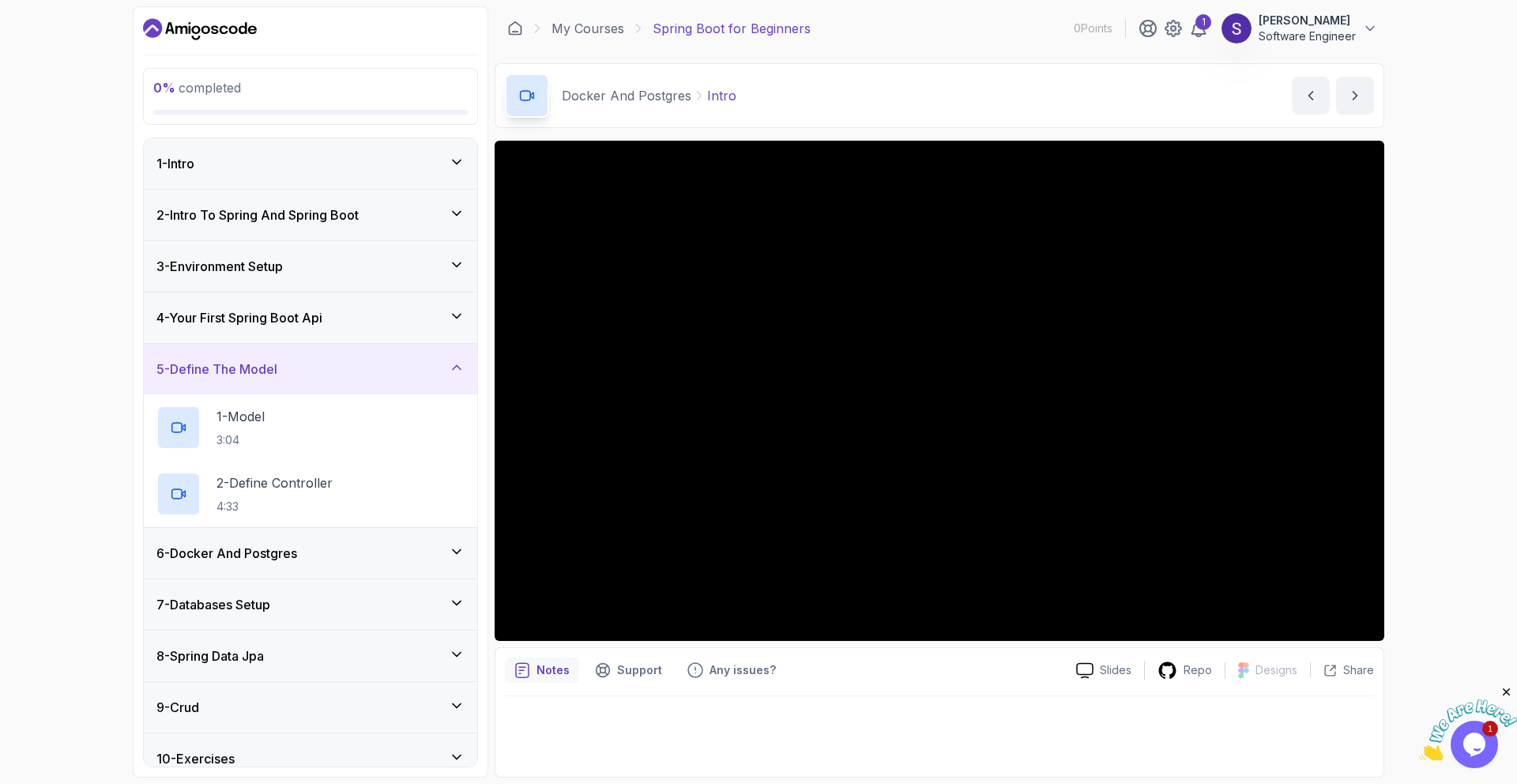
click at [377, 359] on div "5 - Define The Model" at bounding box center [311, 369] width 308 height 19
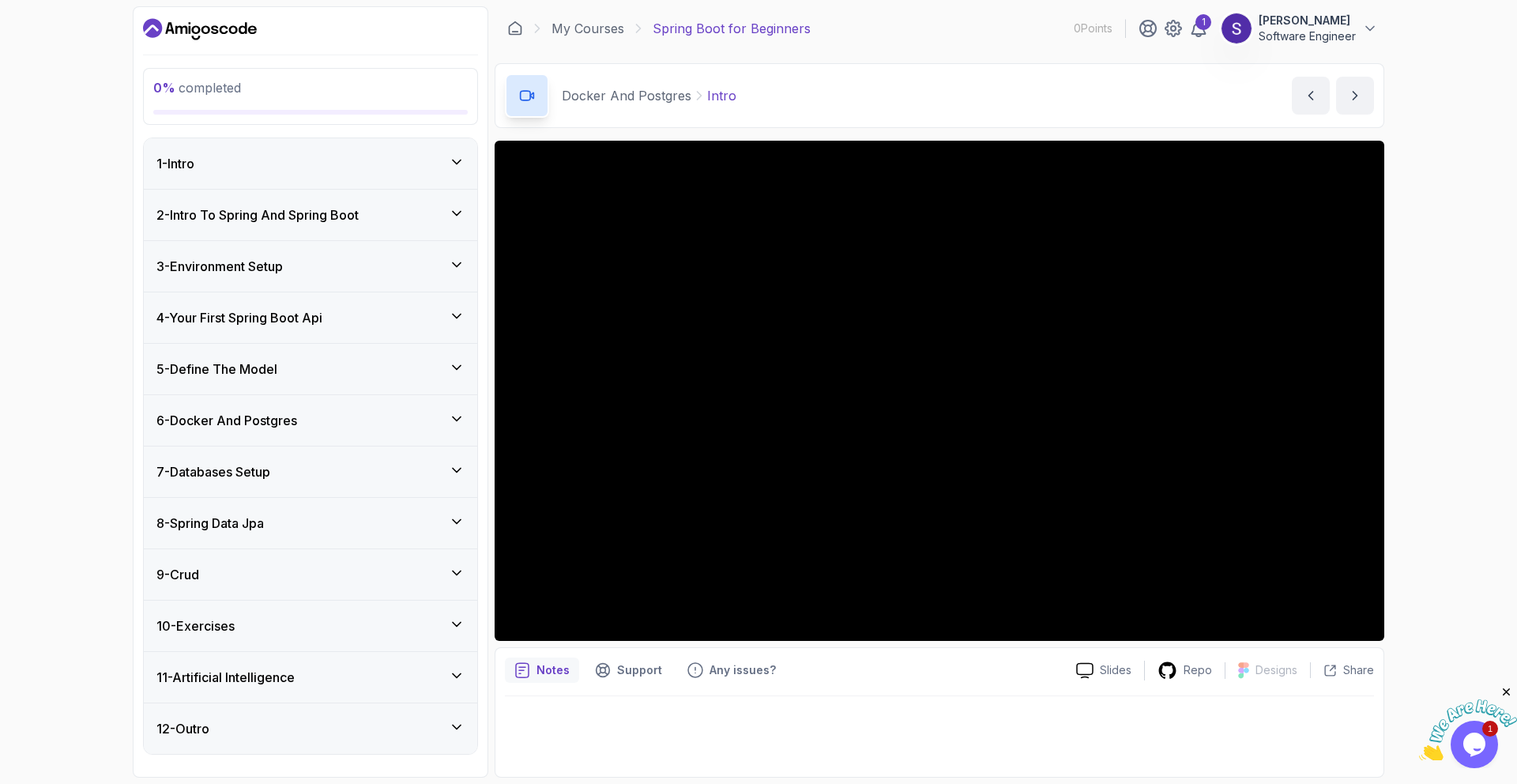
click at [237, 35] on icon "Dashboard" at bounding box center [200, 29] width 114 height 26
